Goal: Check status

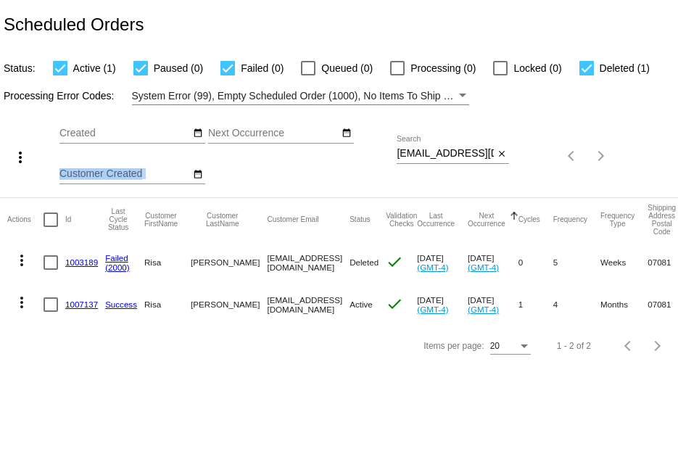
drag, startPoint x: 394, startPoint y: 152, endPoint x: 463, endPoint y: 161, distance: 70.2
click at [463, 161] on div "more_vert Sep Jan Feb Mar [DATE]" at bounding box center [339, 151] width 678 height 92
click at [426, 150] on input "[EMAIL_ADDRESS][DOMAIN_NAME]" at bounding box center [445, 154] width 97 height 12
drag, startPoint x: 397, startPoint y: 154, endPoint x: 557, endPoint y: 215, distance: 171.4
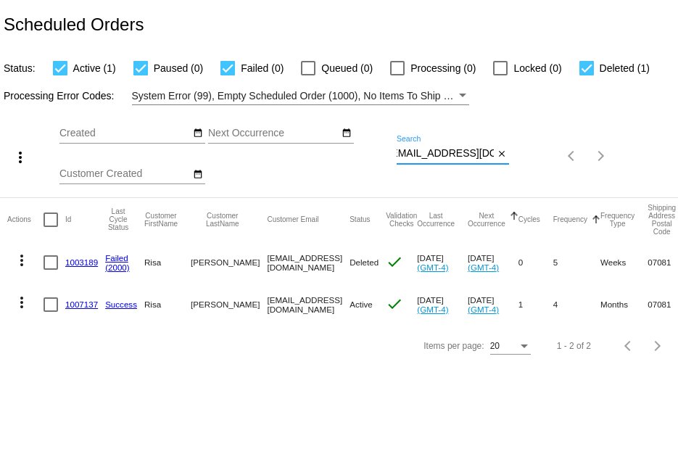
click at [557, 215] on app-dashboard-scheduled-orders "Scheduled Orders Status: Active (1) Paused (0) Failed (0) Queued (0) Processing…" at bounding box center [339, 183] width 678 height 366
paste input "clbousquet"
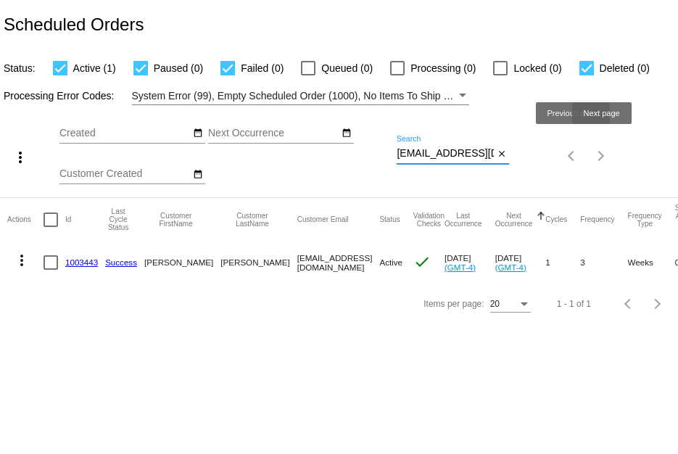
scroll to position [0, 8]
drag, startPoint x: 397, startPoint y: 152, endPoint x: 616, endPoint y: 153, distance: 218.9
click at [616, 153] on div "more_vert Sep Jan Feb Mar [DATE]" at bounding box center [339, 151] width 678 height 92
paste input "windin88"
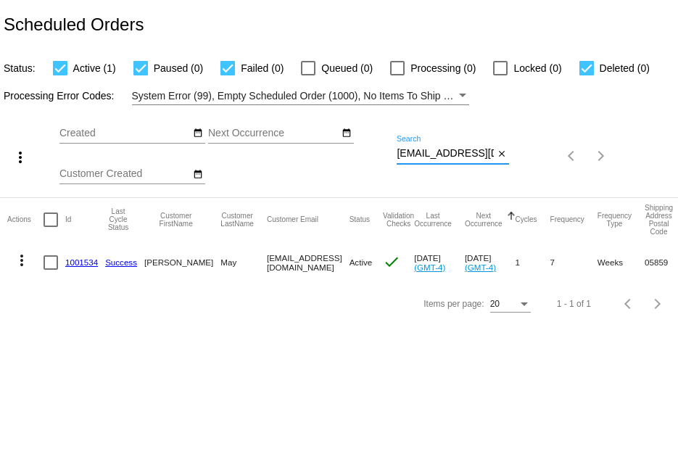
type input "[EMAIL_ADDRESS][DOMAIN_NAME]"
drag, startPoint x: 437, startPoint y: 247, endPoint x: 464, endPoint y: 262, distance: 30.8
click at [464, 262] on mat-row "more_vert 1001534 Success [PERSON_NAME] [EMAIL_ADDRESS][DOMAIN_NAME] Active che…" at bounding box center [512, 262] width 1010 height 42
copy mat-row "(GMT-4) [DATE]"
